Goal: Task Accomplishment & Management: Manage account settings

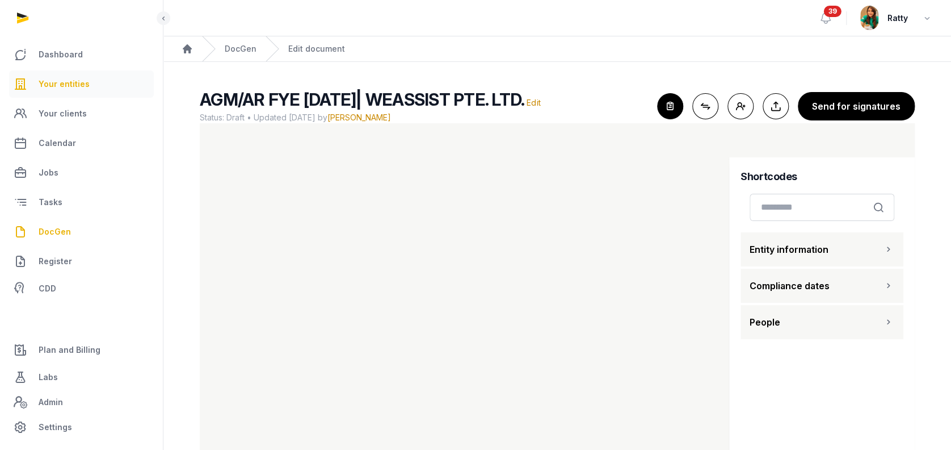
click at [79, 88] on span "Your entities" at bounding box center [64, 84] width 51 height 14
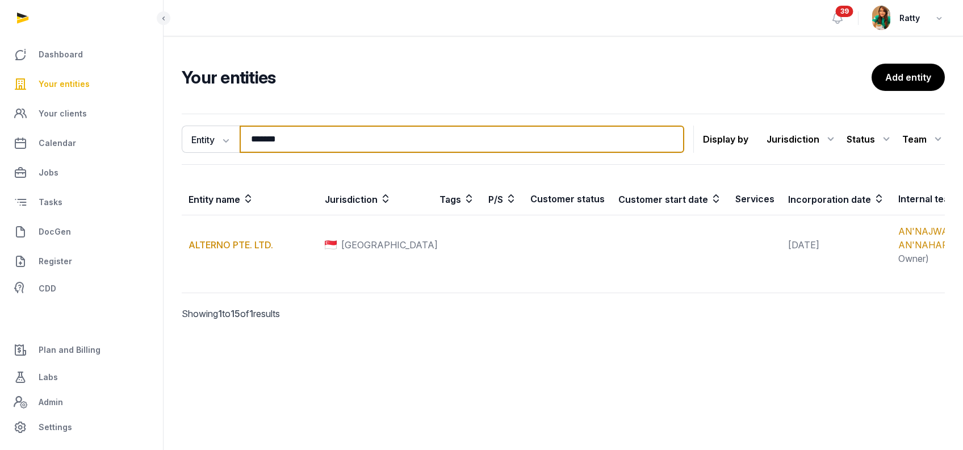
drag, startPoint x: 292, startPoint y: 141, endPoint x: 174, endPoint y: 135, distance: 118.3
click at [176, 135] on div "Entity Entity People Tags Services ******* Search Display by Jurisdiction All j…" at bounding box center [562, 232] width 799 height 247
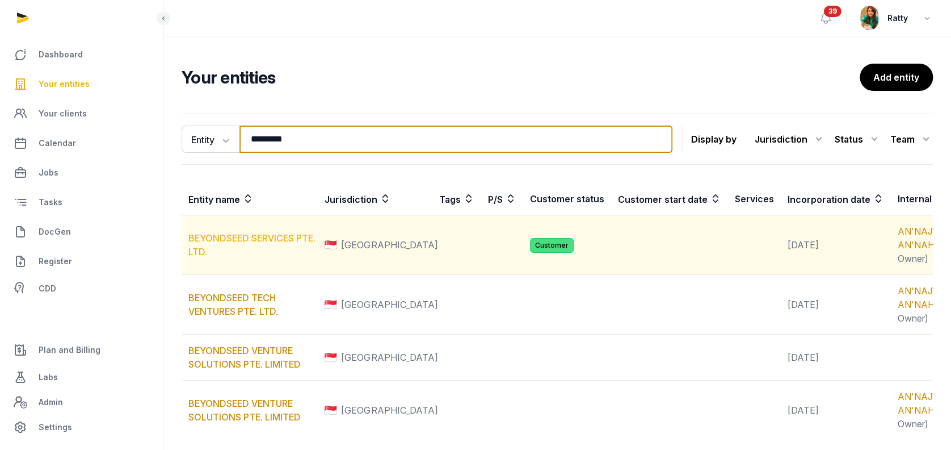
type input "*********"
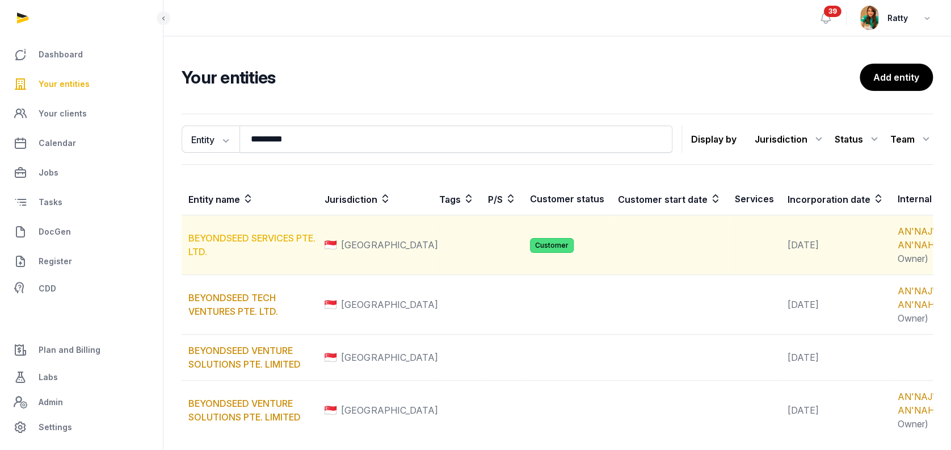
click at [237, 250] on link "BEYONDSEED SERVICES PTE. LTD." at bounding box center [251, 244] width 127 height 25
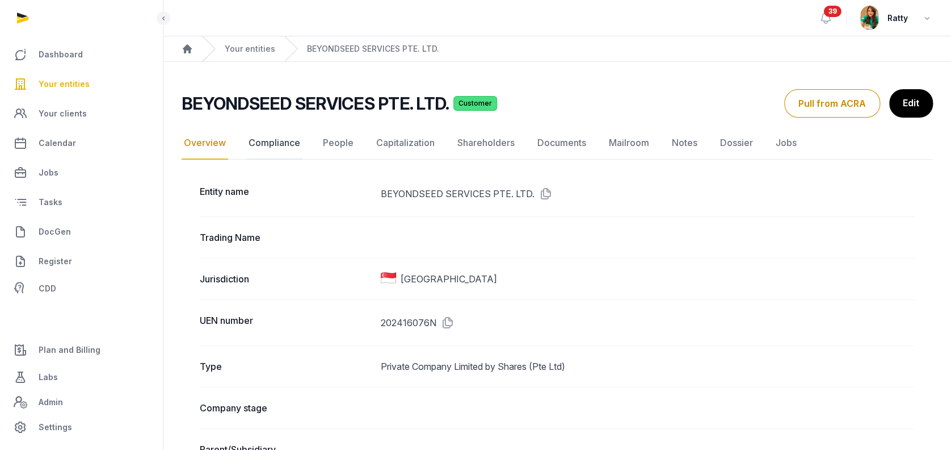
click at [284, 148] on link "Compliance" at bounding box center [274, 143] width 56 height 33
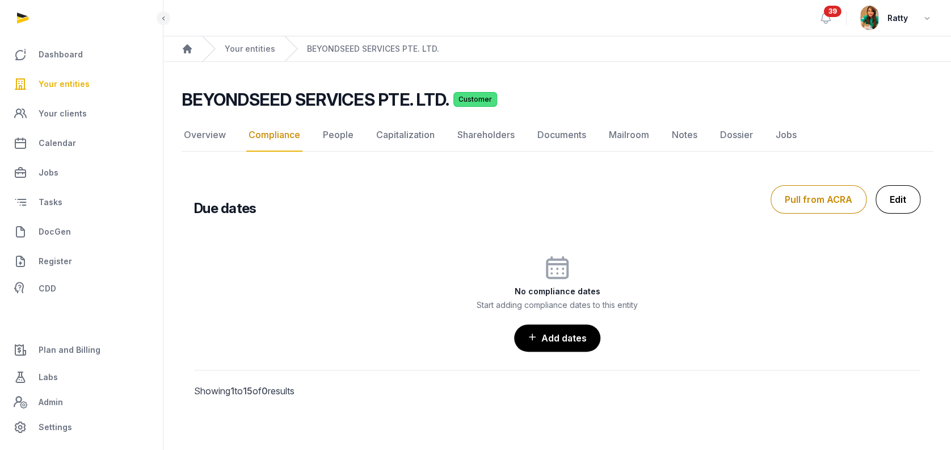
click at [888, 194] on link "Edit" at bounding box center [898, 199] width 45 height 28
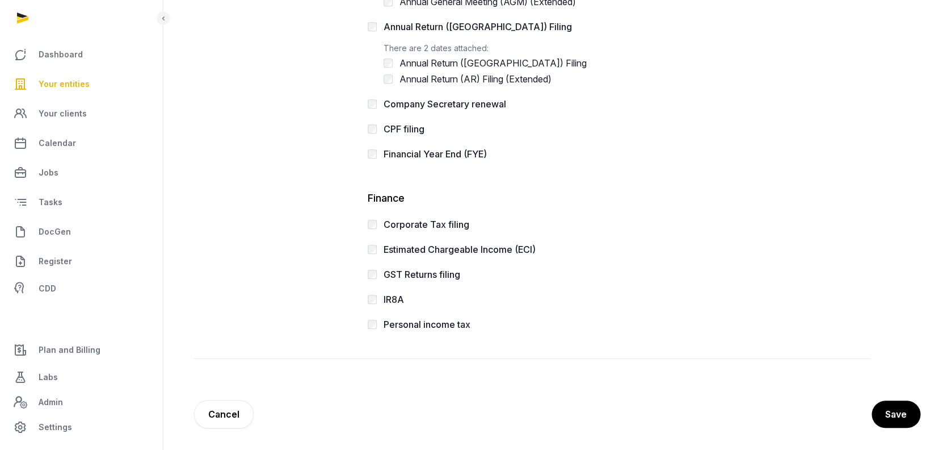
scroll to position [339, 0]
click at [890, 409] on button "Save" at bounding box center [896, 413] width 50 height 28
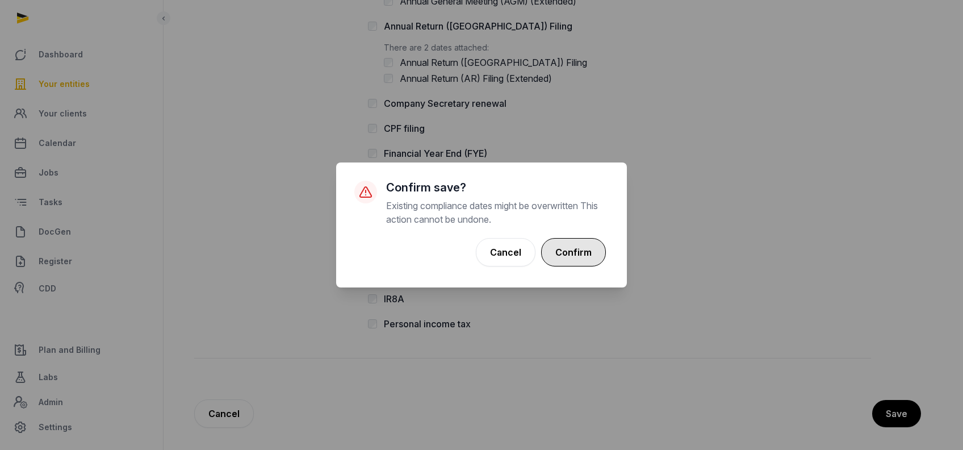
click at [576, 255] on button "Confirm" at bounding box center [573, 252] width 65 height 28
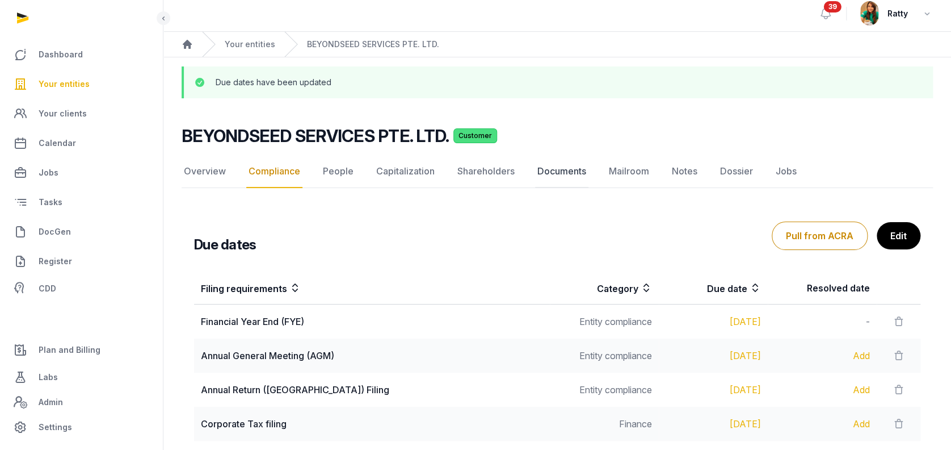
scroll to position [95, 0]
